Goal: Information Seeking & Learning: Learn about a topic

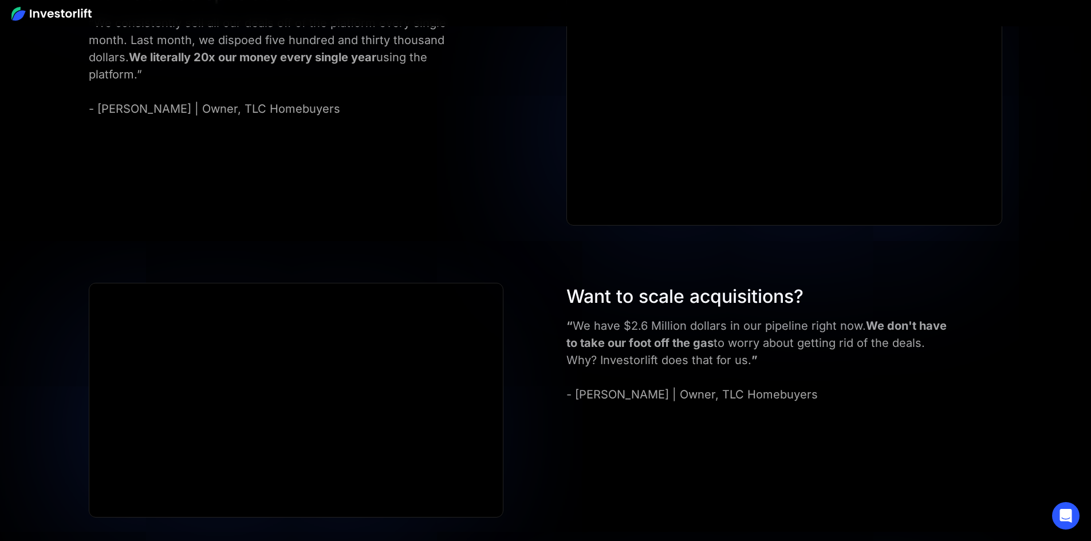
scroll to position [4524, 0]
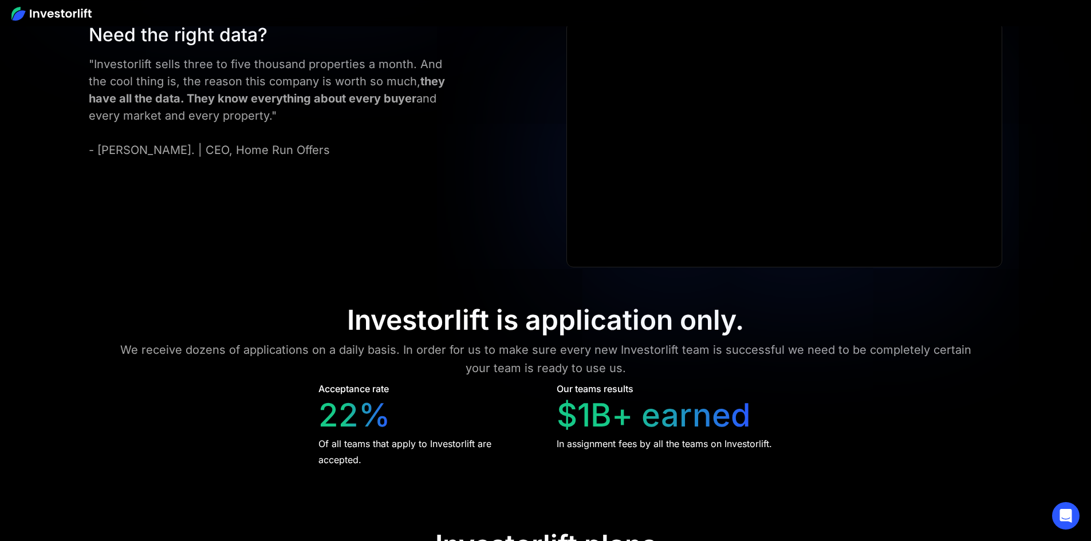
scroll to position [4638, 0]
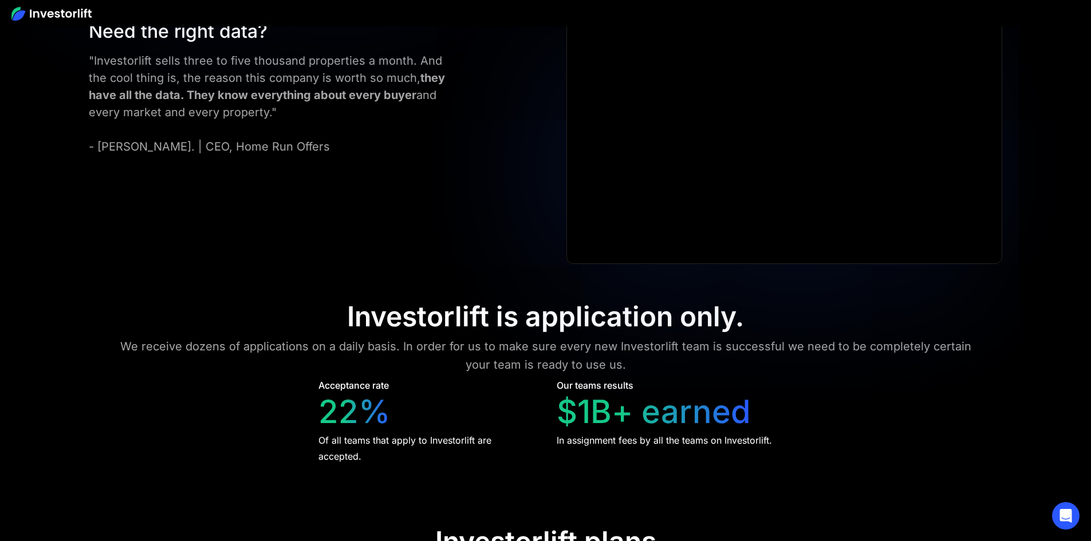
scroll to position [4894, 0]
